Goal: Information Seeking & Learning: Learn about a topic

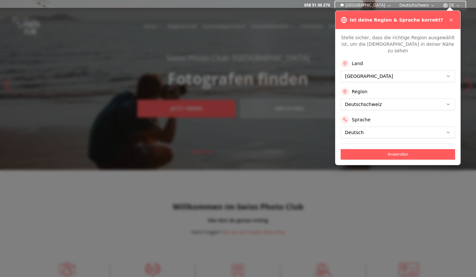
click at [403, 149] on button "Anwenden" at bounding box center [398, 154] width 114 height 10
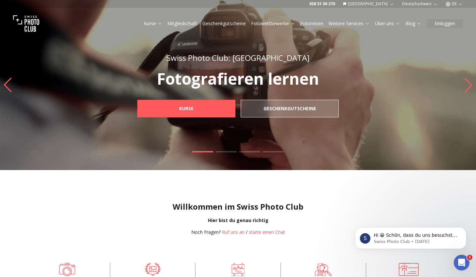
click at [313, 24] on link "Fotoreisen" at bounding box center [311, 23] width 23 height 7
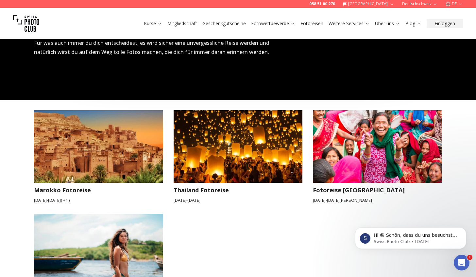
scroll to position [993, 0]
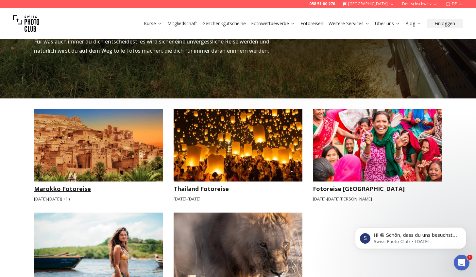
click at [78, 133] on img at bounding box center [98, 145] width 129 height 73
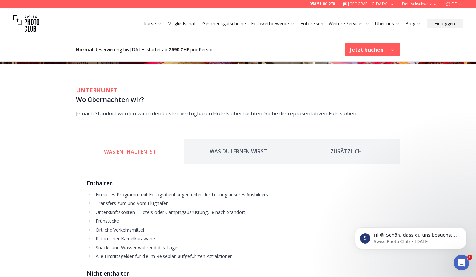
scroll to position [1014, 0]
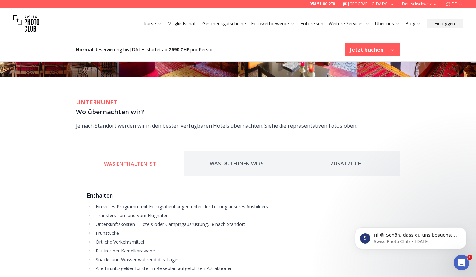
click at [244, 152] on button "WAS DU LERNEN WIRST" at bounding box center [238, 163] width 108 height 25
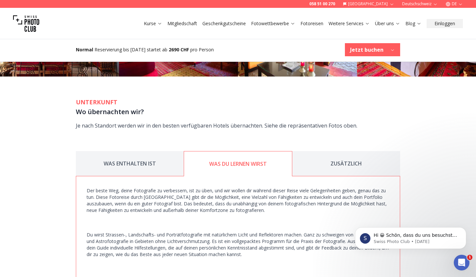
click at [244, 152] on button "WAS DU LERNEN WIRST" at bounding box center [238, 163] width 109 height 25
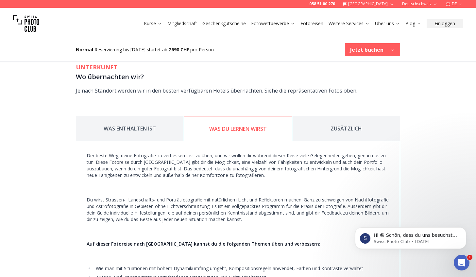
scroll to position [1053, 0]
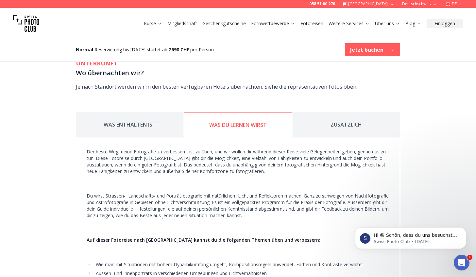
click at [341, 112] on button "ZUSÄTZLICH" at bounding box center [346, 124] width 108 height 25
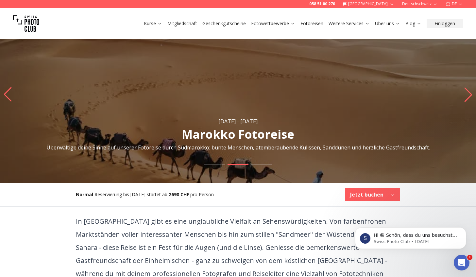
scroll to position [0, 0]
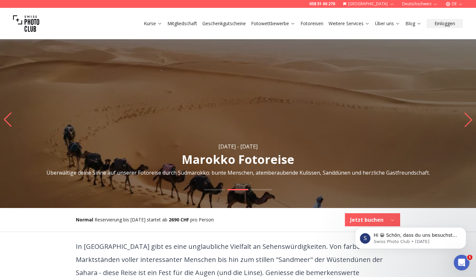
click at [467, 118] on icon "Next slide" at bounding box center [468, 119] width 9 height 14
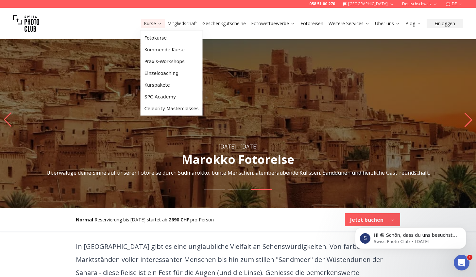
click at [157, 24] on icon at bounding box center [159, 23] width 5 height 5
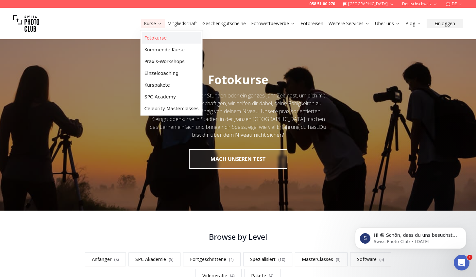
click at [156, 38] on link "Fotokurse" at bounding box center [172, 38] width 60 height 12
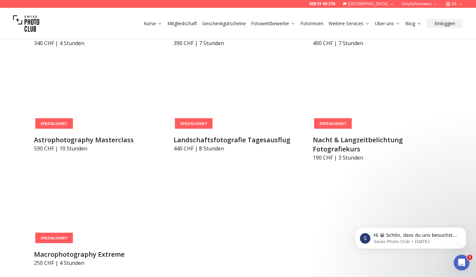
scroll to position [1589, 0]
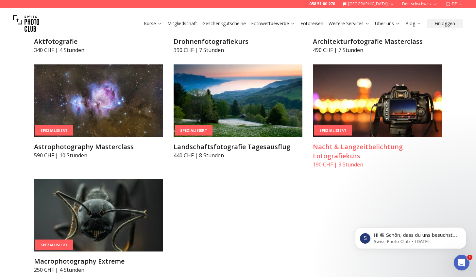
click at [415, 107] on img at bounding box center [377, 100] width 129 height 73
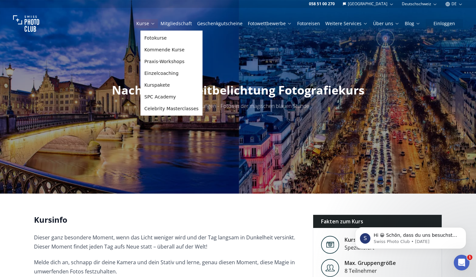
click at [151, 24] on link "Kurse" at bounding box center [145, 23] width 19 height 7
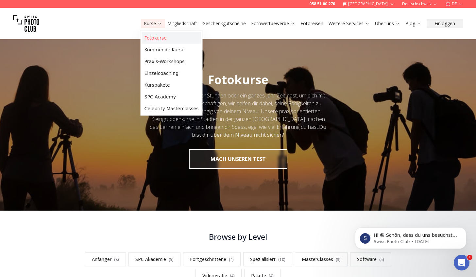
click at [164, 36] on link "Fotokurse" at bounding box center [172, 38] width 60 height 12
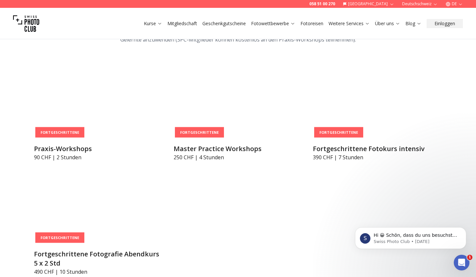
scroll to position [1085, 0]
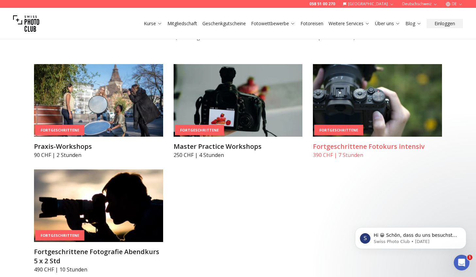
click at [364, 113] on img at bounding box center [377, 100] width 129 height 73
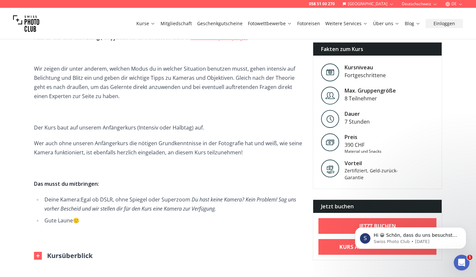
scroll to position [264, 0]
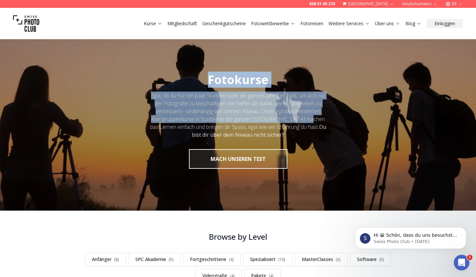
drag, startPoint x: 308, startPoint y: 116, endPoint x: 281, endPoint y: 63, distance: 59.8
click at [281, 63] on div "Fotokurse Egal, ob du nur ein paar Stunden oder ein ganzes Jahr Zeit hast, um d…" at bounding box center [238, 120] width 476 height 179
click at [80, 99] on div at bounding box center [238, 120] width 476 height 179
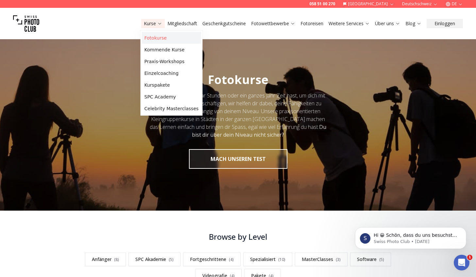
click at [154, 39] on link "Fotokurse" at bounding box center [172, 38] width 60 height 12
click at [142, 32] on link "Fotokurse" at bounding box center [172, 38] width 60 height 12
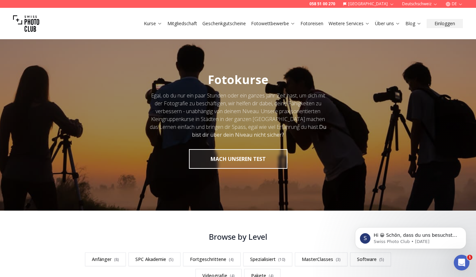
click at [153, 42] on div at bounding box center [238, 120] width 476 height 179
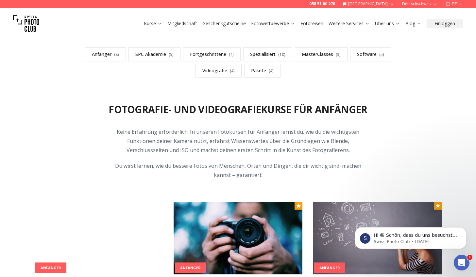
scroll to position [209, 0]
